Goal: Navigation & Orientation: Find specific page/section

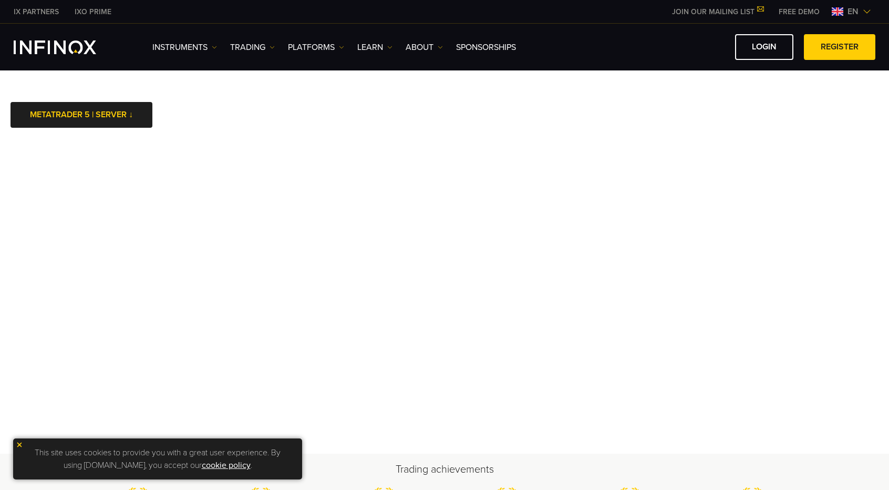
click at [19, 443] on img at bounding box center [19, 444] width 7 height 7
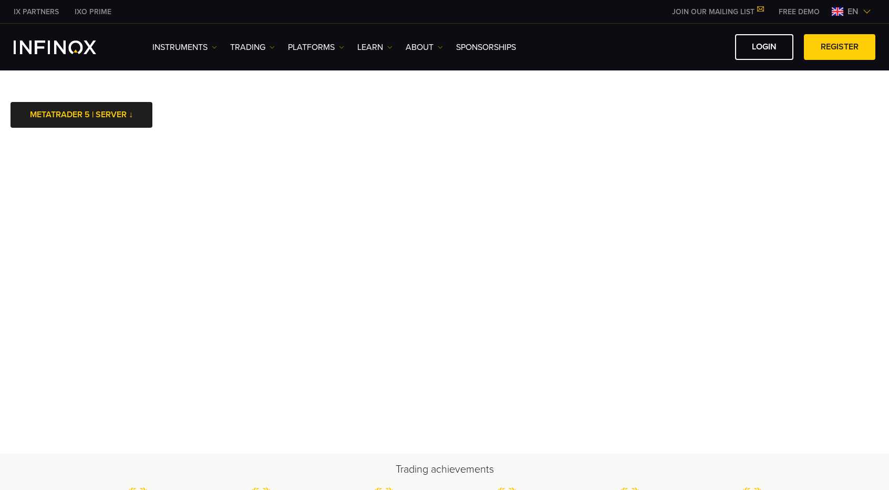
click at [867, 11] on img at bounding box center [867, 11] width 8 height 8
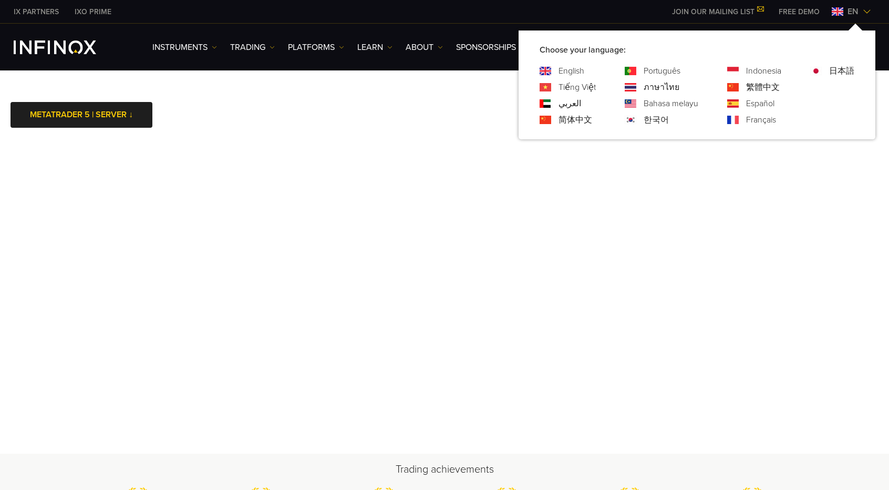
click at [864, 10] on img at bounding box center [867, 11] width 8 height 8
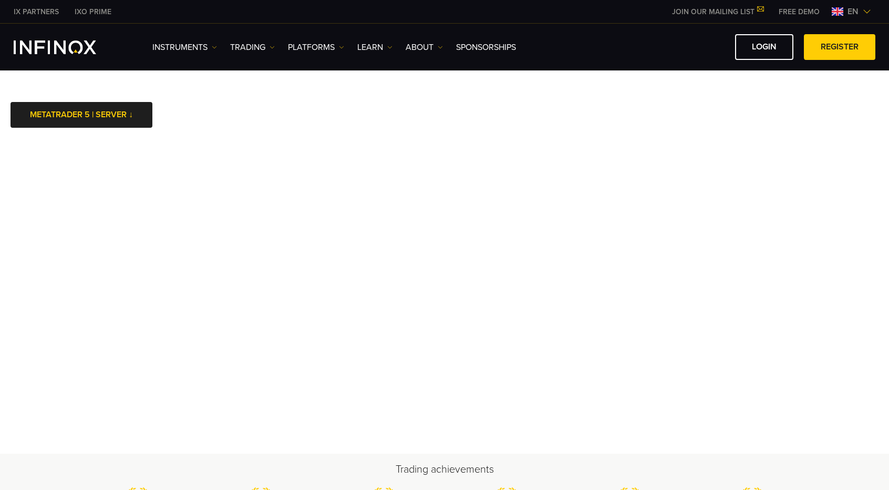
click at [89, 9] on link "IXO PRIME" at bounding box center [93, 11] width 53 height 11
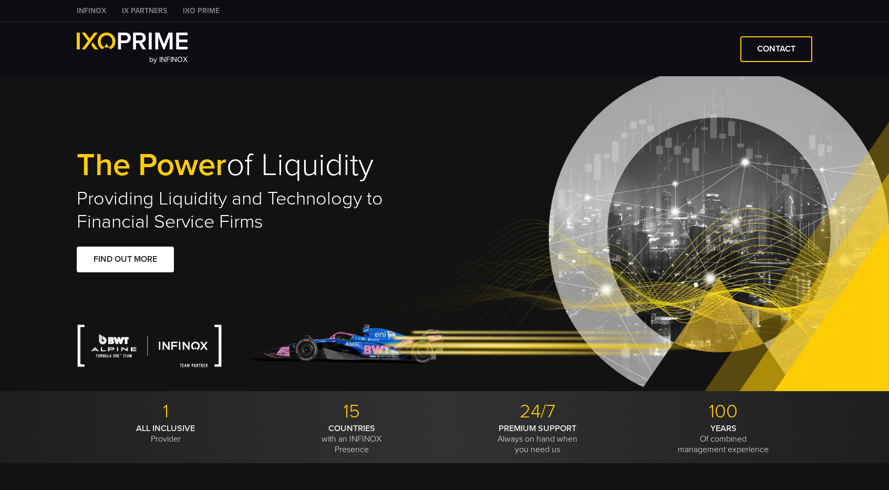
type input "****"
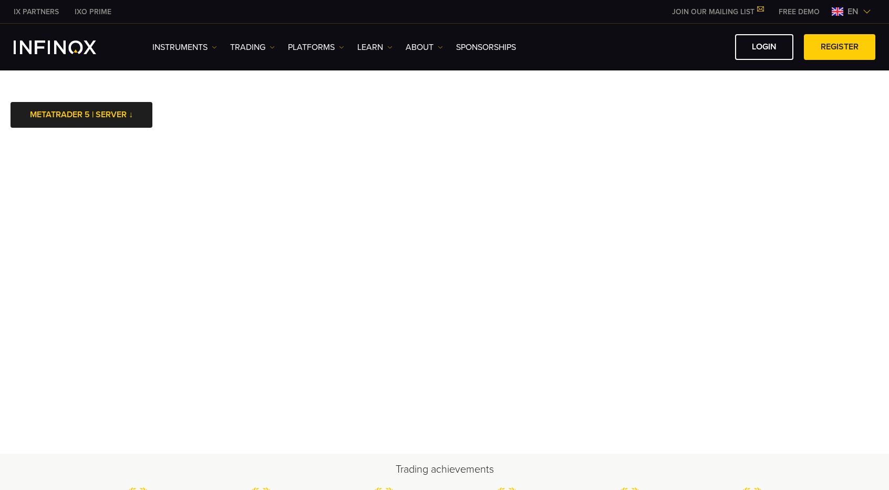
click at [531, 128] on body "IX PARTNERS IXO PRIME JOIN OUR MAILING LIST Never Miss a Trading Opportunity wi…" at bounding box center [444, 475] width 889 height 950
